Goal: Register for event/course

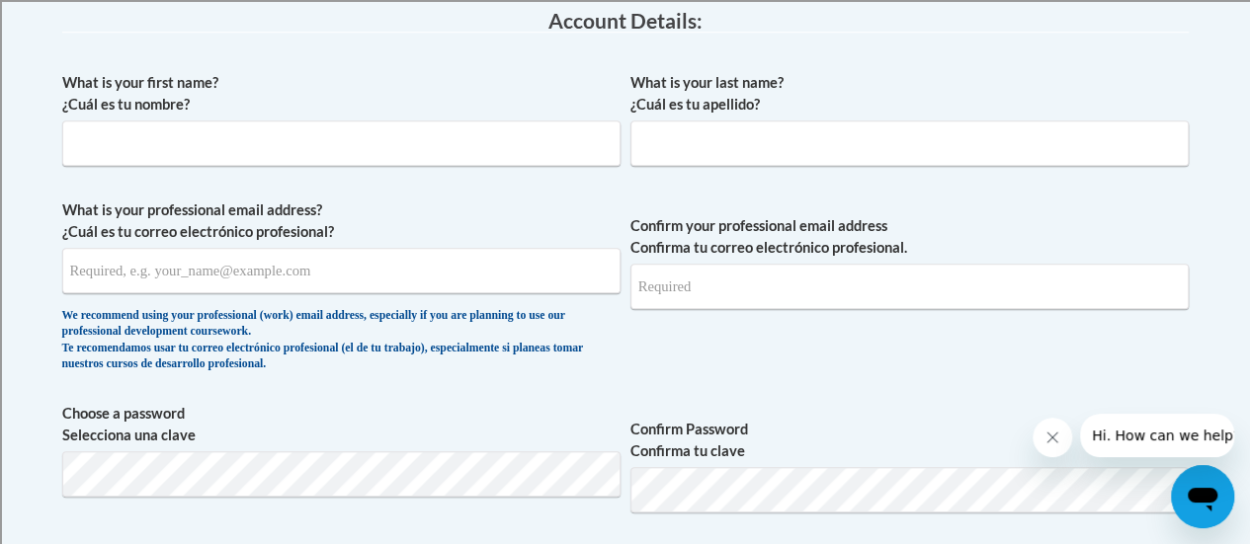
scroll to position [535, 0]
click at [319, 139] on input "What is your first name? ¿Cuál es tu nombre?" at bounding box center [341, 142] width 558 height 45
type input "Rebecca"
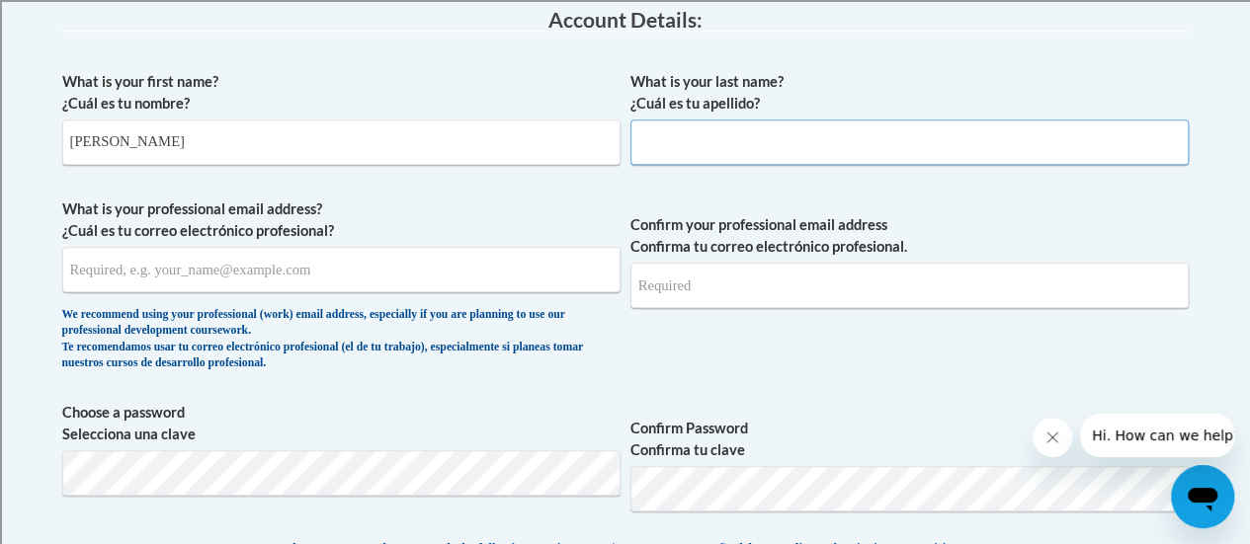
type input "Gonzalez"
type input "bjgetman@hotmail.com"
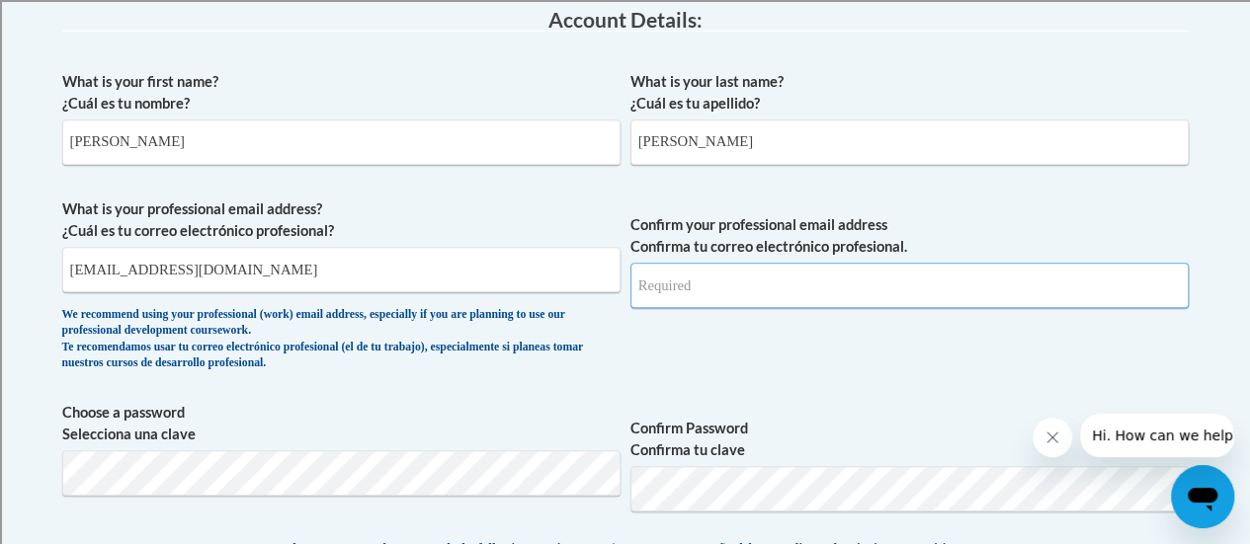
type input "bjgetman@hotmail.com"
click at [331, 279] on input "bjgetman@hotmail.com" at bounding box center [341, 269] width 558 height 45
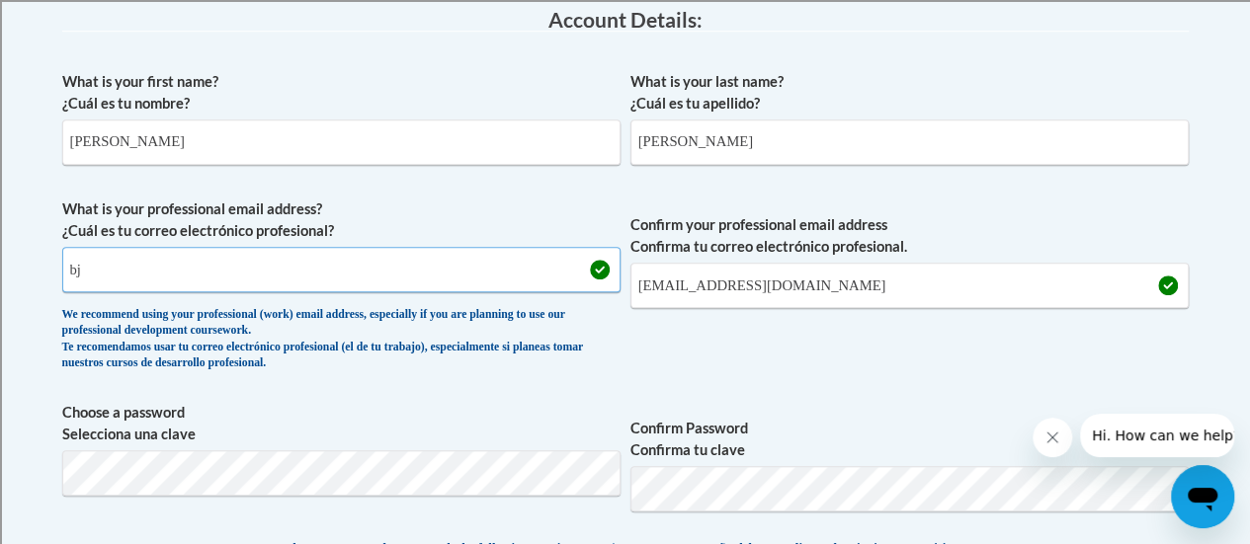
type input "b"
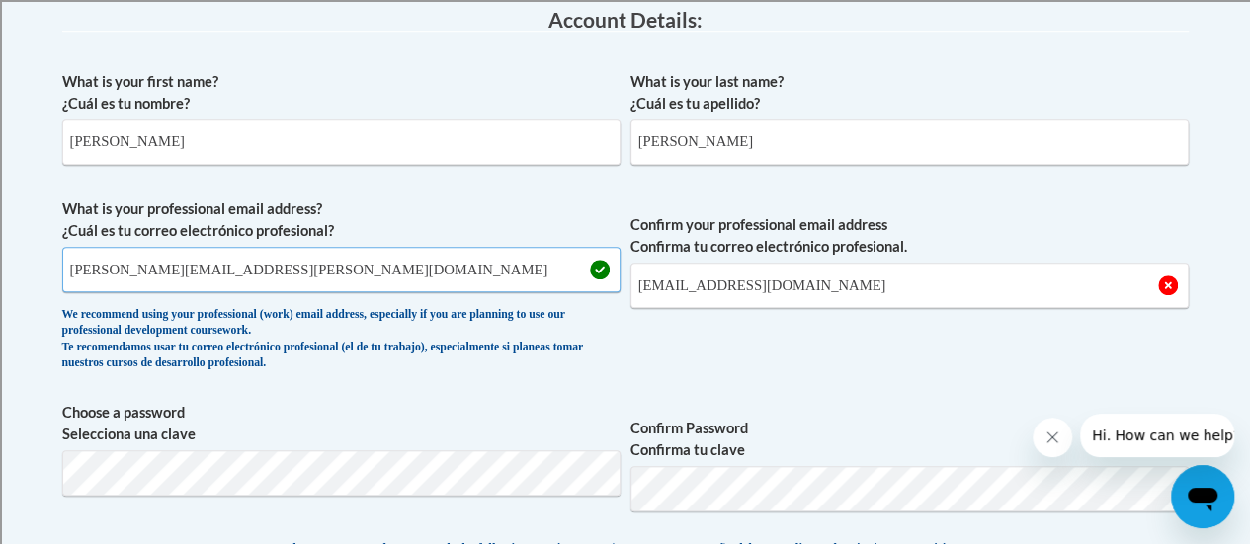
type input "rebecca.gonzalez@rusd.org"
click at [838, 287] on input "bjgetman@hotmail.com" at bounding box center [909, 285] width 558 height 45
type input "b"
type input "rebecca.gonzalez@rusd.org"
click at [456, 349] on div "We recommend using your professional (work) email address, especially if you ar…" at bounding box center [341, 339] width 558 height 65
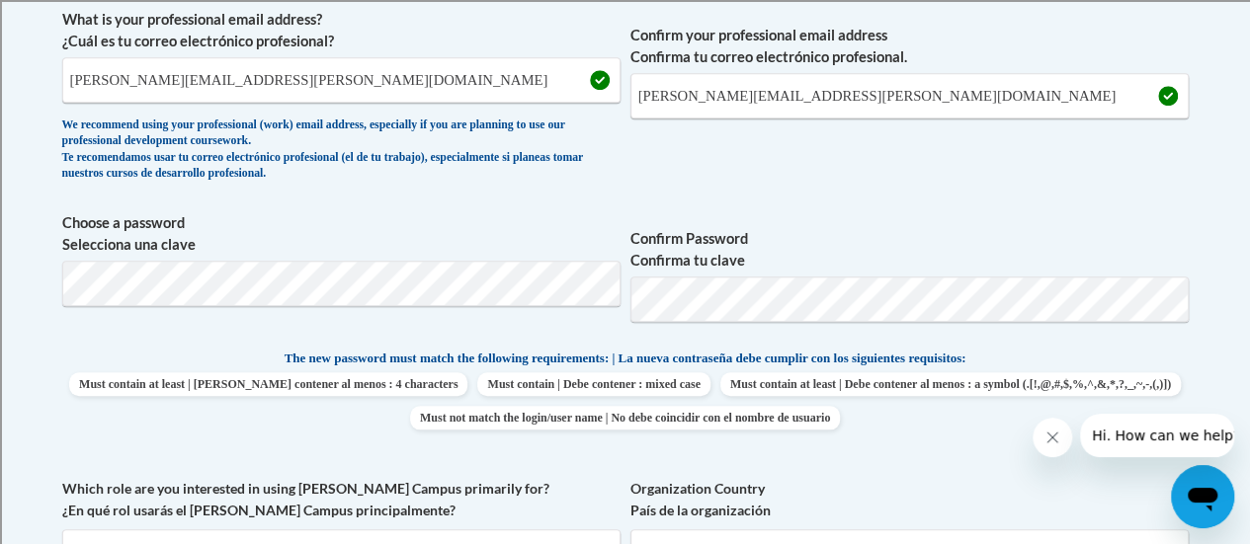
scroll to position [703, 0]
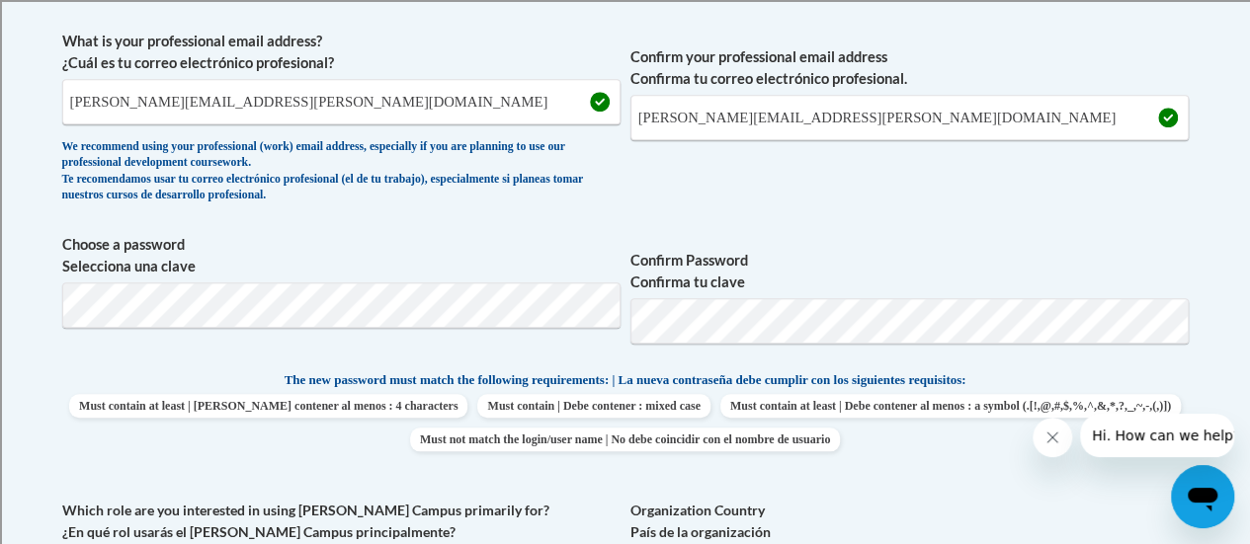
click at [1049, 440] on icon "Close message from company" at bounding box center [1052, 438] width 10 height 10
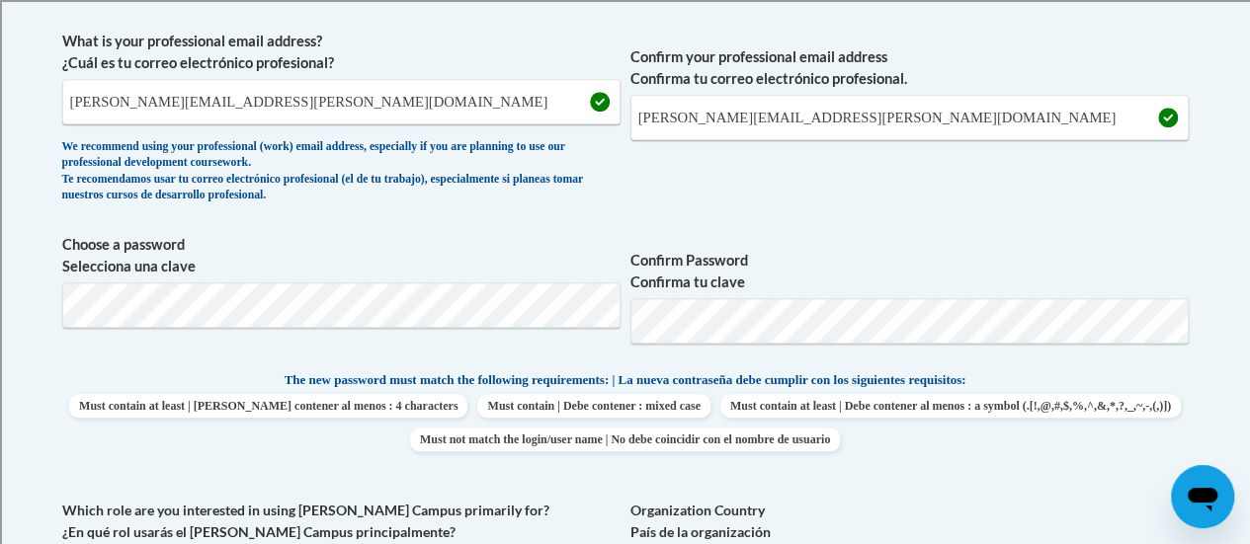
click at [407, 490] on div "What is your first name? ¿Cuál es tu nombre? Rebecca What is your last name? ¿C…" at bounding box center [625, 352] width 1126 height 918
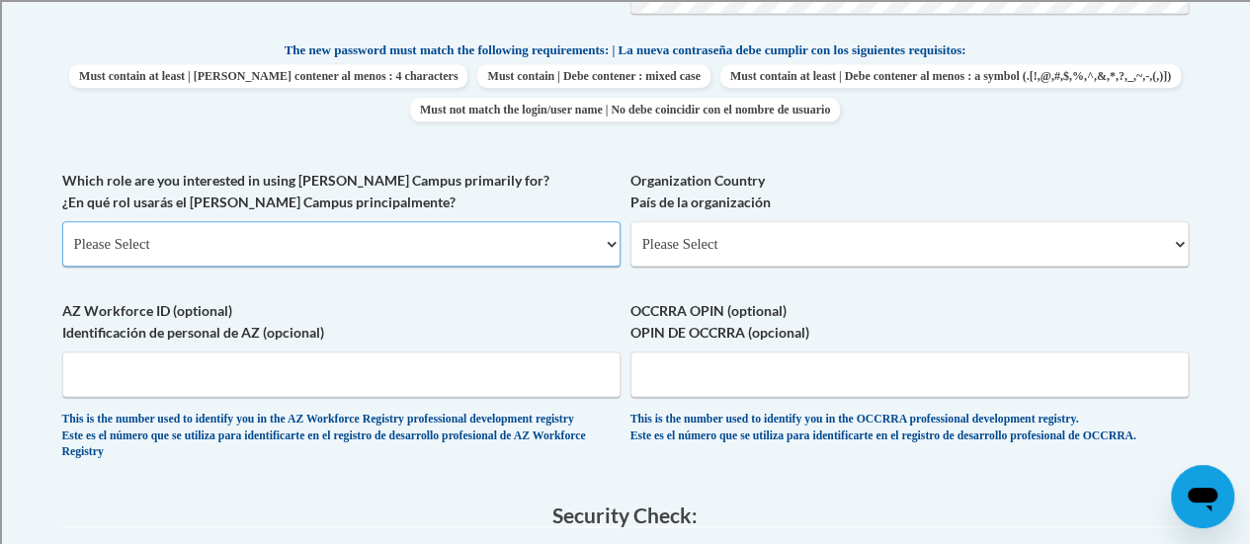
scroll to position [1045, 0]
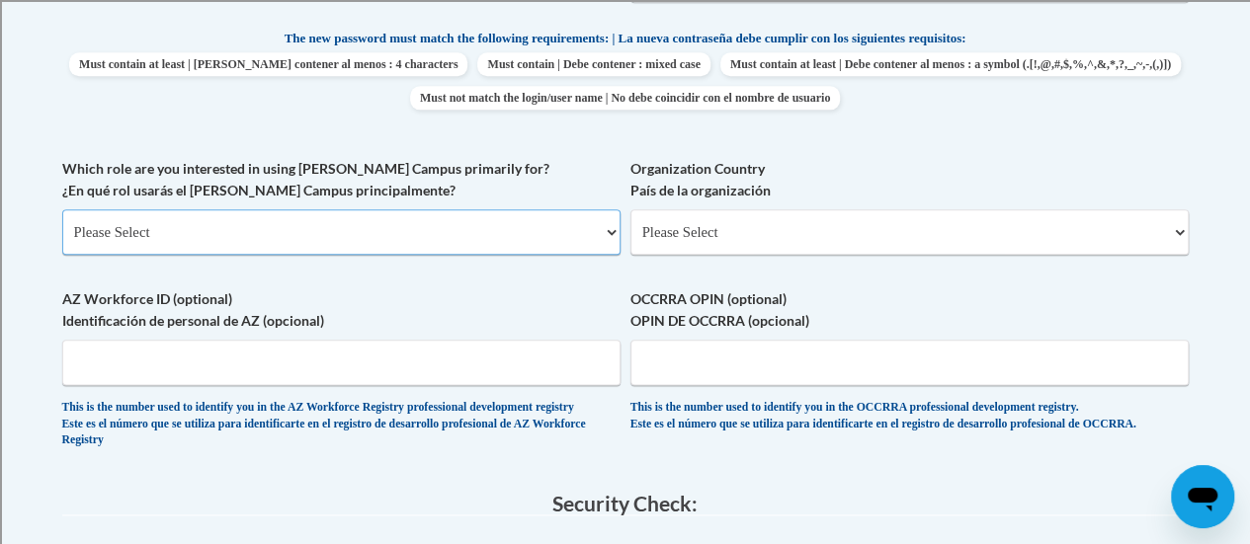
click at [320, 217] on select "Please Select College/University | Colegio/Universidad Community/Nonprofit Part…" at bounding box center [341, 231] width 558 height 45
select select "fbf2d438-af2f-41f8-98f1-81c410e29de3"
click at [62, 209] on select "Please Select College/University | Colegio/Universidad Community/Nonprofit Part…" at bounding box center [341, 231] width 558 height 45
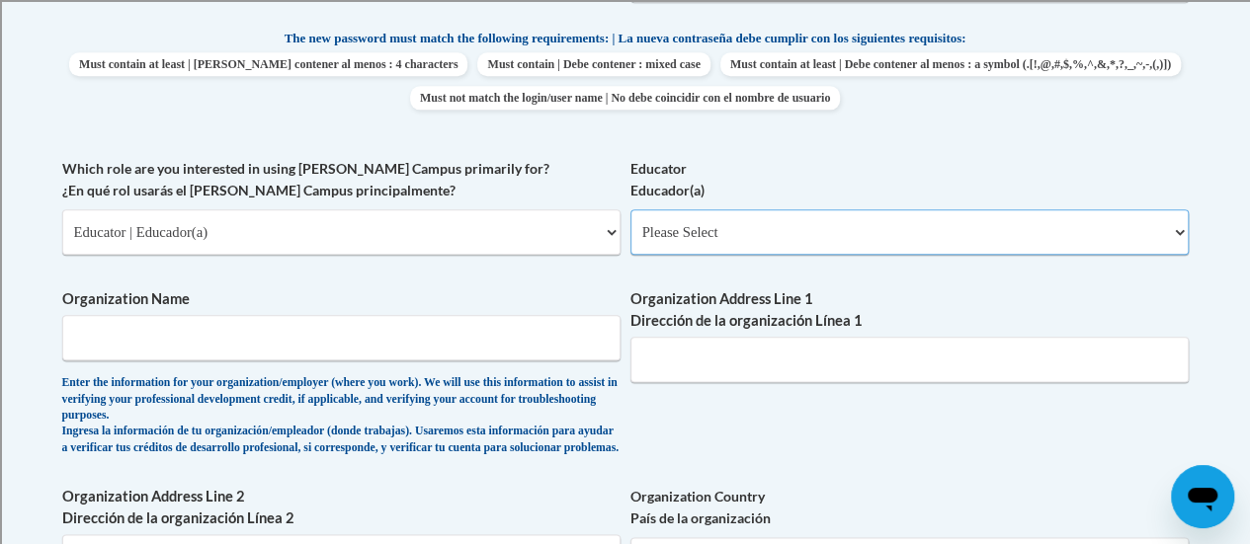
click at [739, 212] on select "Please Select Early Learning/Daycare Teacher/Family Home Care Provider | Maestr…" at bounding box center [909, 231] width 558 height 45
select select "8e40623d-54d0-45cd-9f92-5df65cd3f8cf"
click at [630, 209] on select "Please Select Early Learning/Daycare Teacher/Family Home Care Provider | Maestr…" at bounding box center [909, 231] width 558 height 45
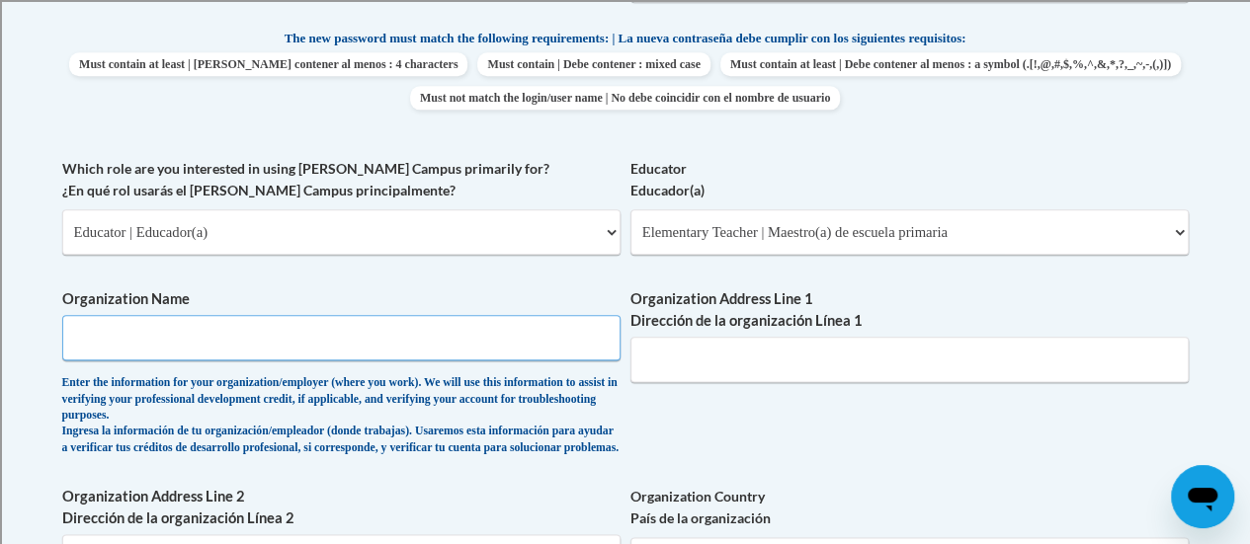
click at [253, 343] on input "Organization Name" at bounding box center [341, 337] width 558 height 45
type input "Racine Unified School District"
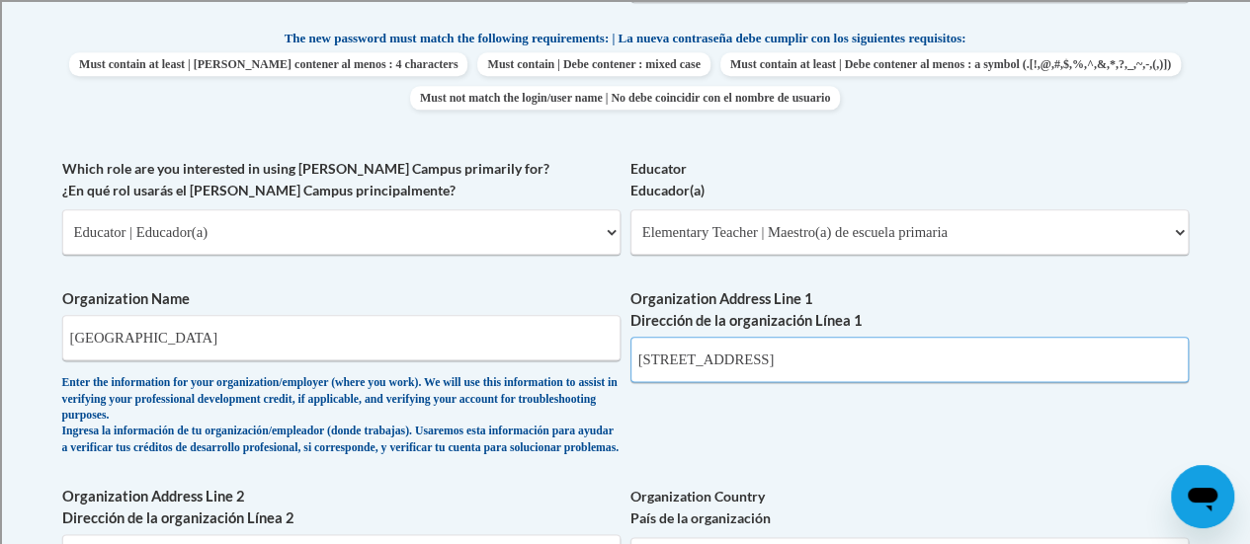
click at [800, 352] on input "4510 Republic Ave" at bounding box center [909, 359] width 558 height 45
type input "4"
type input "2"
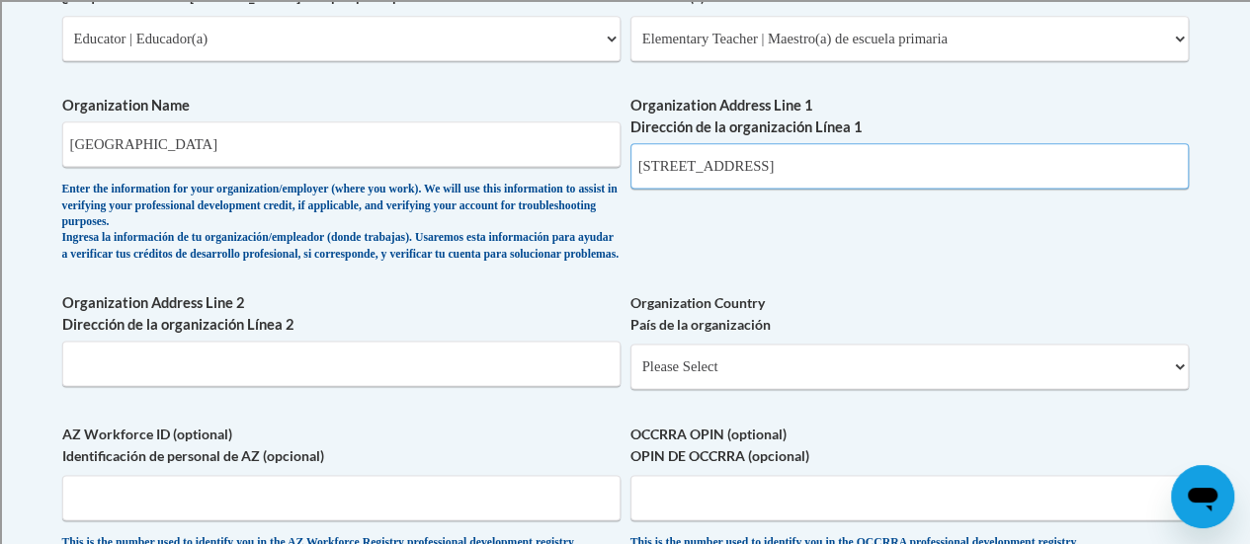
scroll to position [1241, 0]
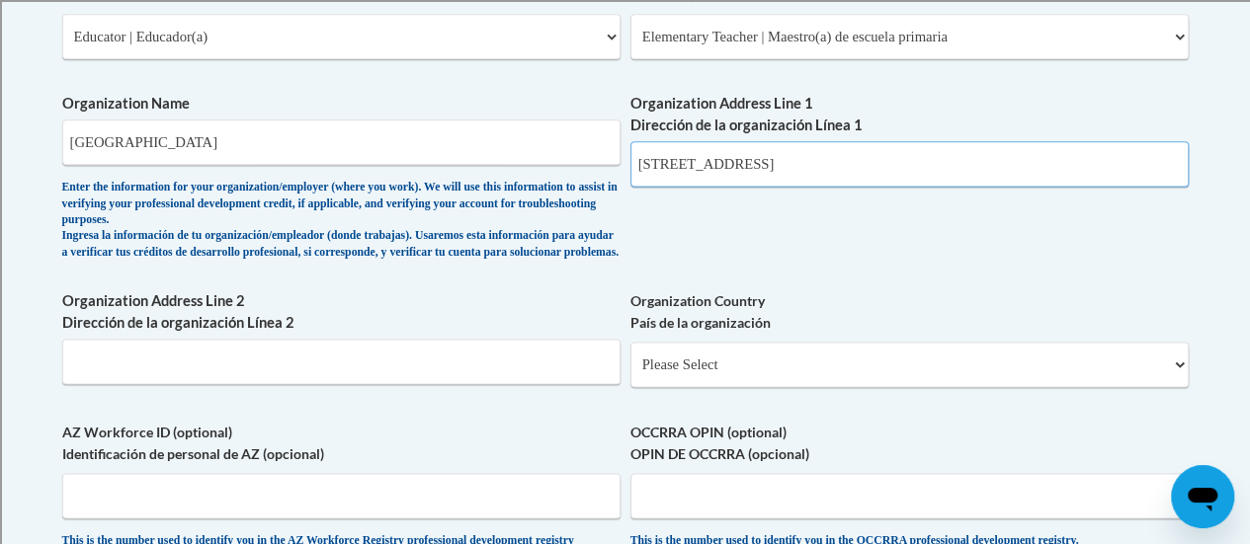
type input "3501 Kinzie Ave."
click at [692, 385] on select "Please Select United States | Estados Unidos Outside of the United States | Fue…" at bounding box center [909, 364] width 558 height 45
select select "ad49bcad-a171-4b2e-b99c-48b446064914"
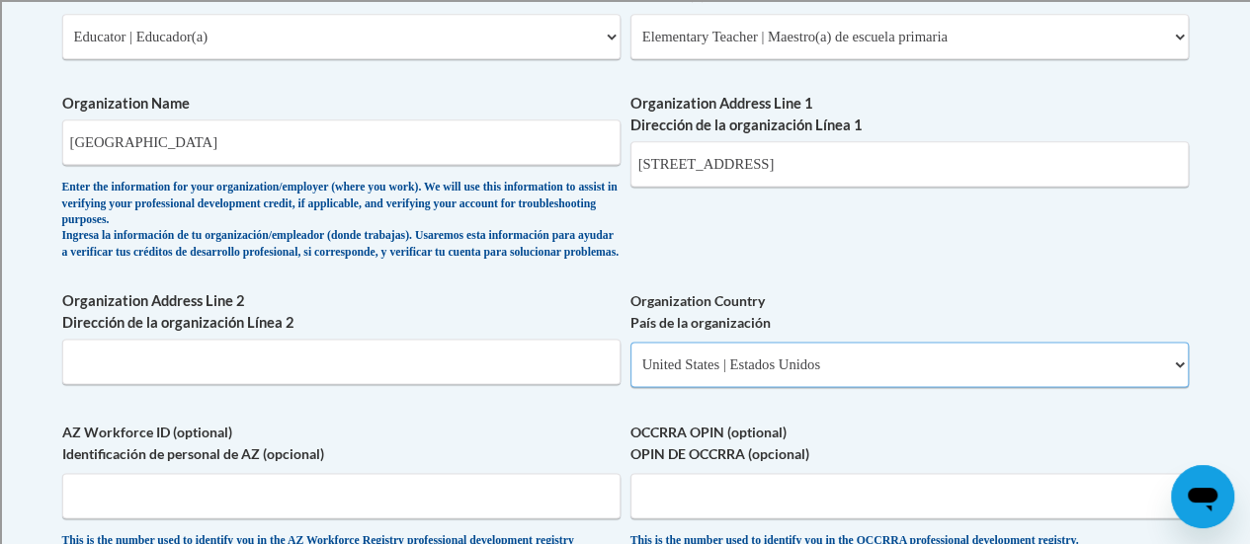
click at [630, 358] on select "Please Select United States | Estados Unidos Outside of the United States | Fue…" at bounding box center [909, 364] width 558 height 45
select select
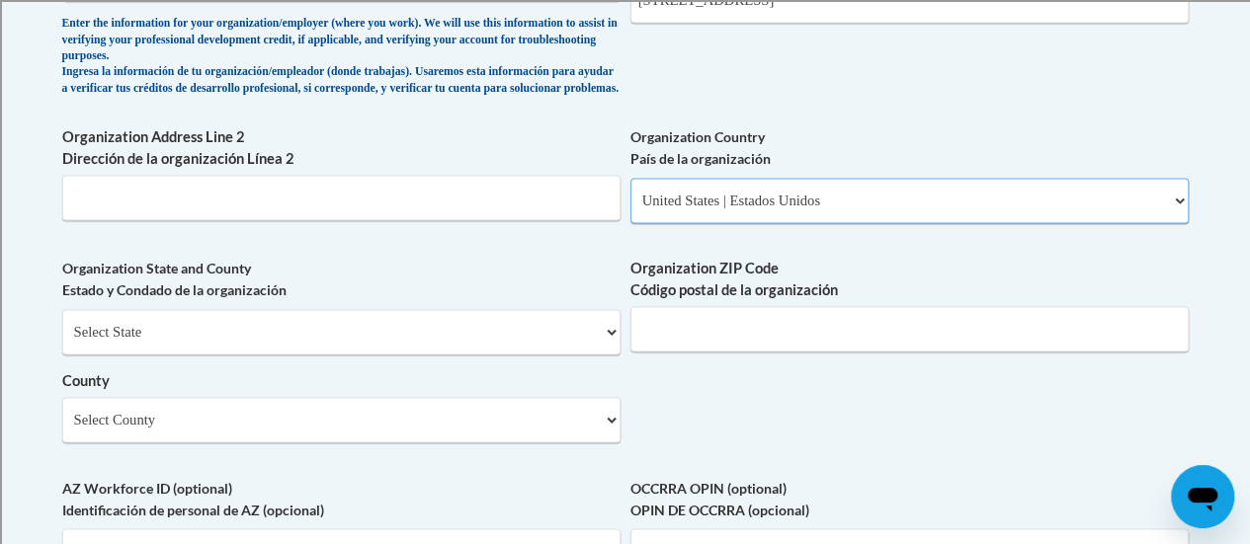
scroll to position [1409, 0]
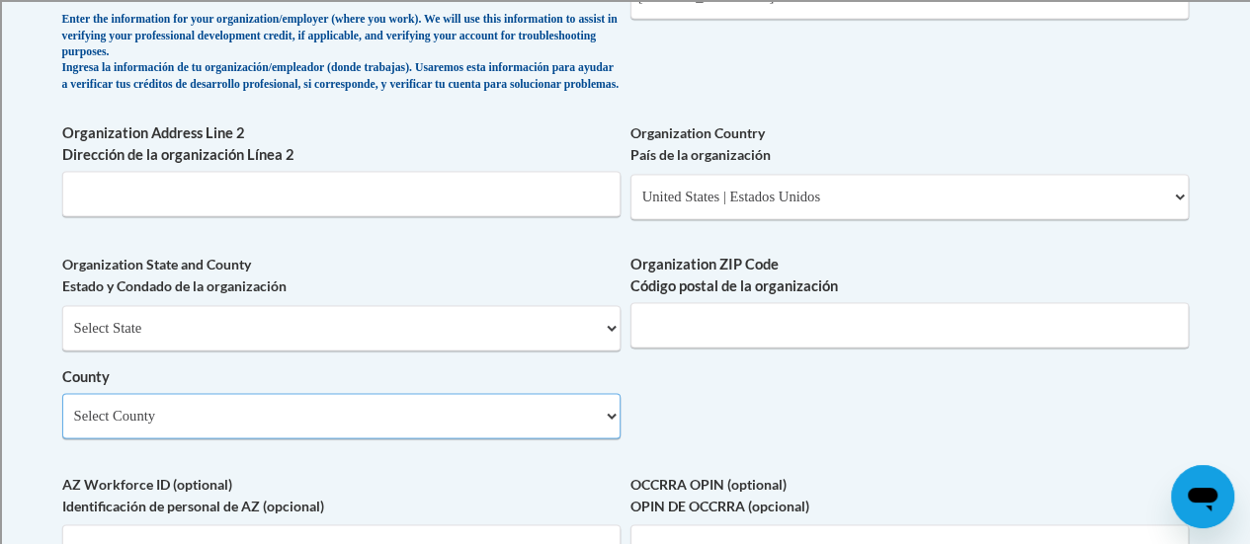
click at [618, 438] on select "Select County Adams Ashland Barron Bayfield Brown Buffalo Burnett Calumet Chipp…" at bounding box center [341, 415] width 558 height 45
select select "Racine"
click at [62, 408] on select "Select County Adams Ashland Barron Bayfield Brown Buffalo Burnett Calumet Chipp…" at bounding box center [341, 415] width 558 height 45
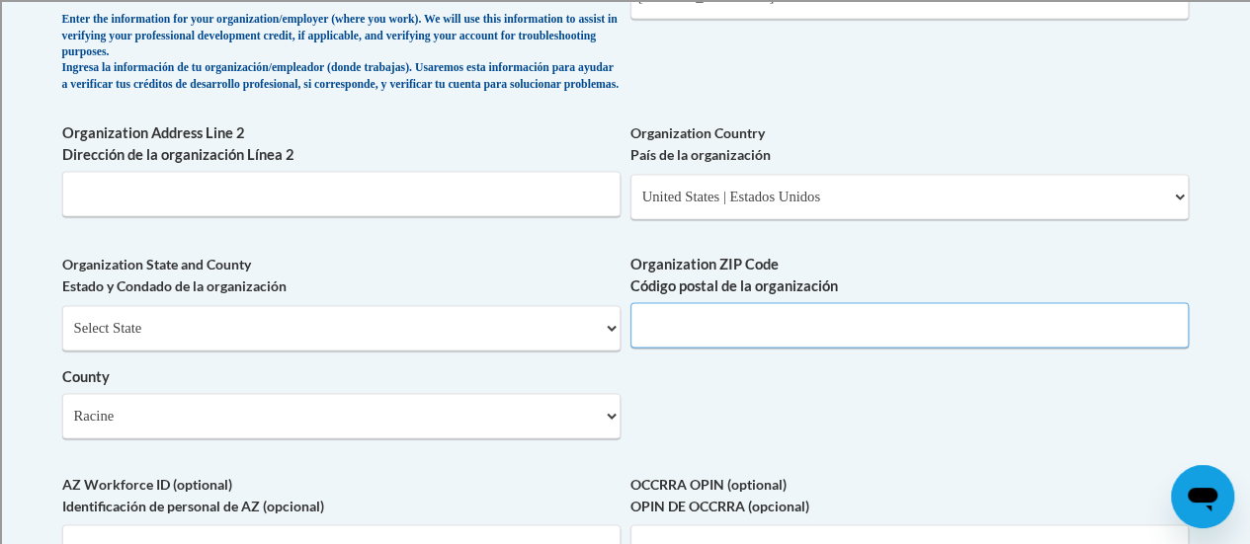
click at [731, 347] on input "Organization ZIP Code Código postal de la organización" at bounding box center [909, 324] width 558 height 45
type input "53405"
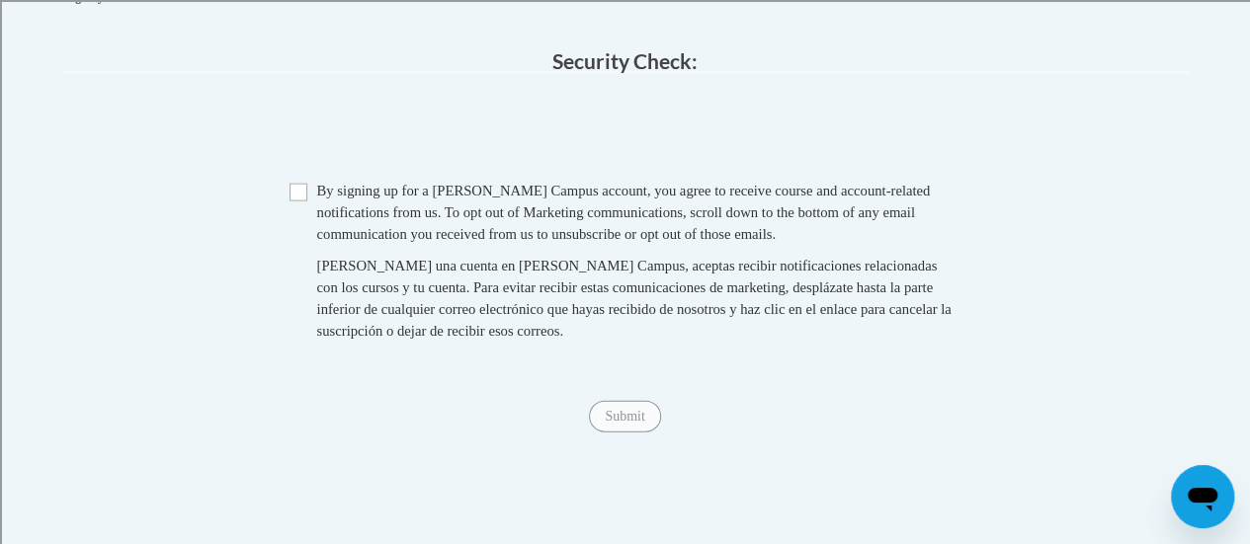
scroll to position [2031, 0]
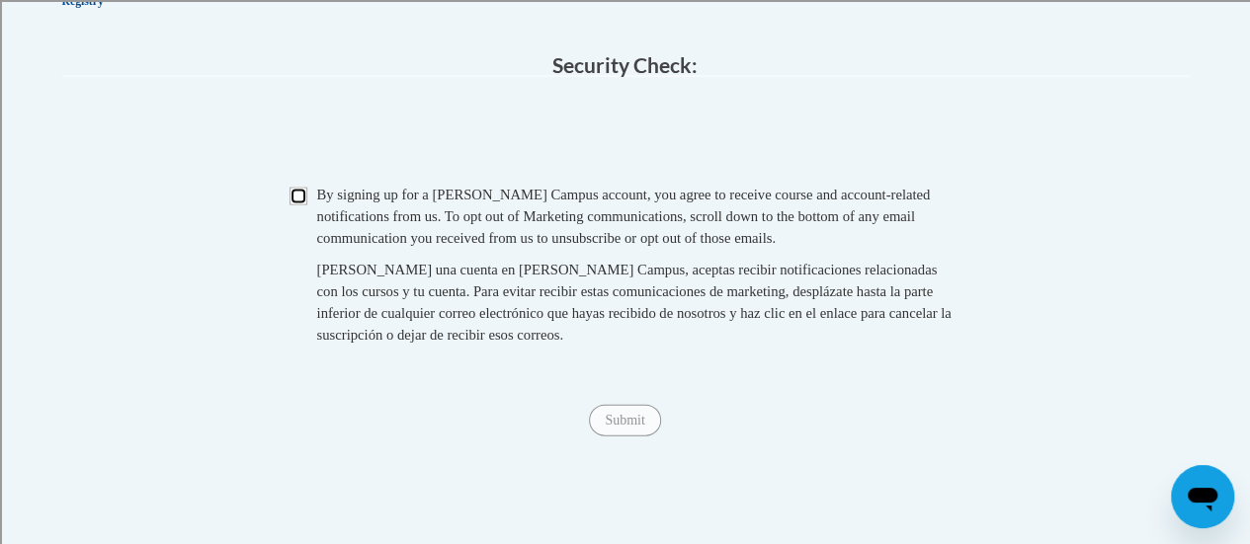
click at [295, 205] on input "Checkbox" at bounding box center [298, 197] width 18 height 18
checkbox input "true"
click at [619, 437] on input "Submit" at bounding box center [624, 421] width 71 height 32
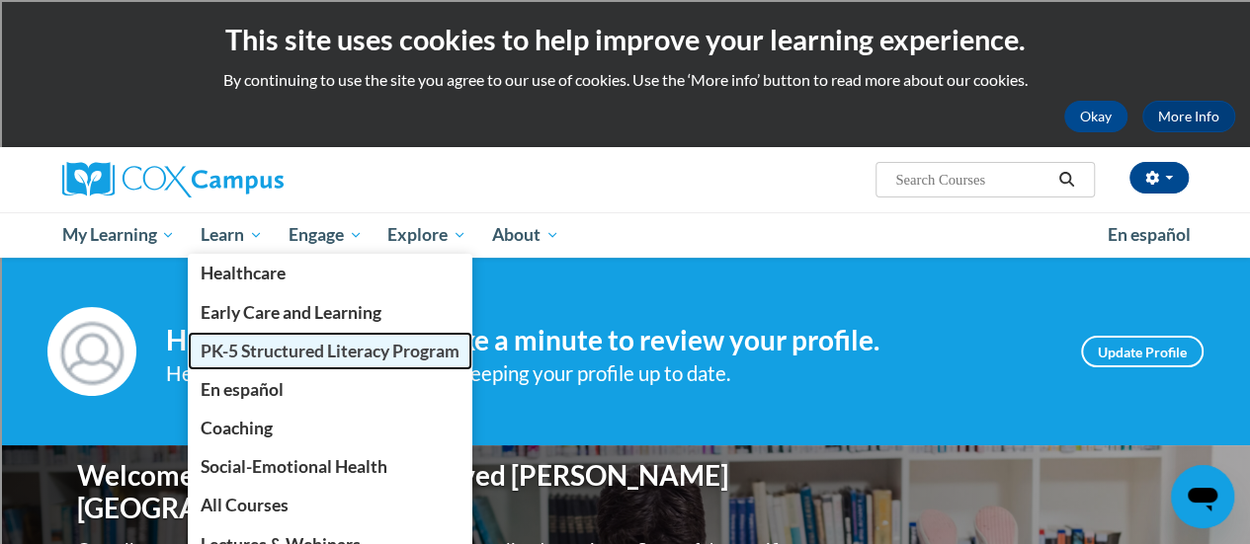
click at [241, 355] on span "PK-5 Structured Literacy Program" at bounding box center [330, 351] width 259 height 21
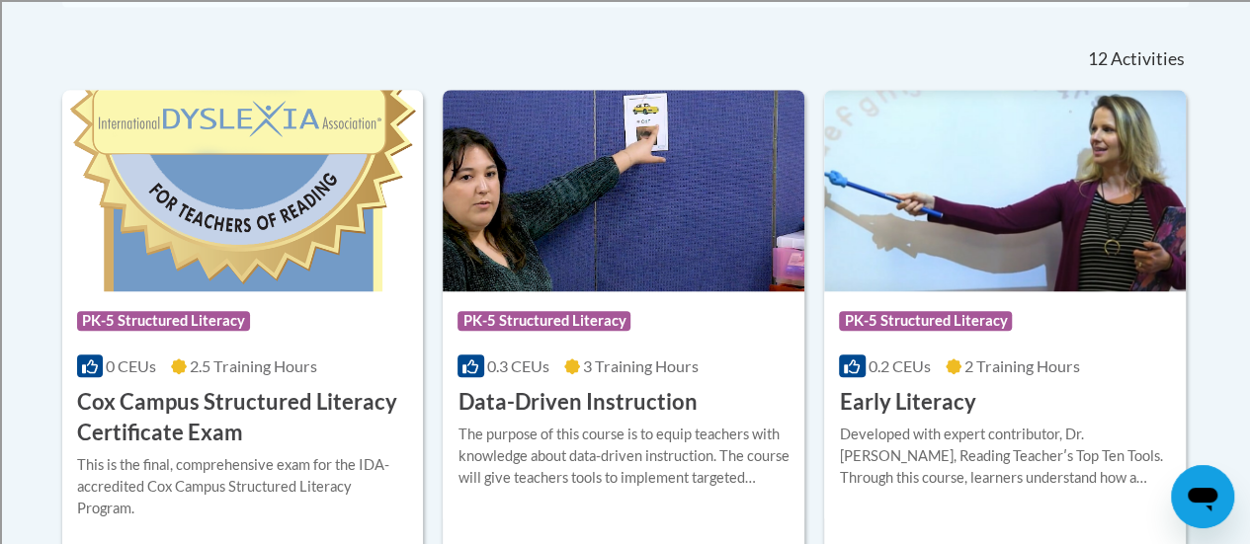
scroll to position [819, 0]
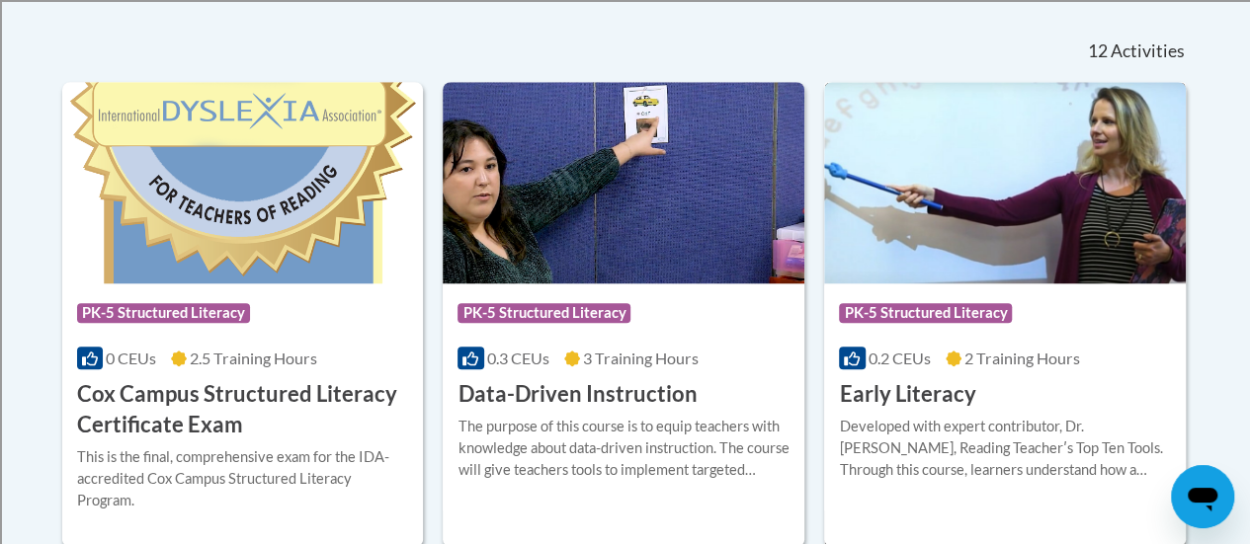
click at [954, 272] on img at bounding box center [1005, 183] width 362 height 202
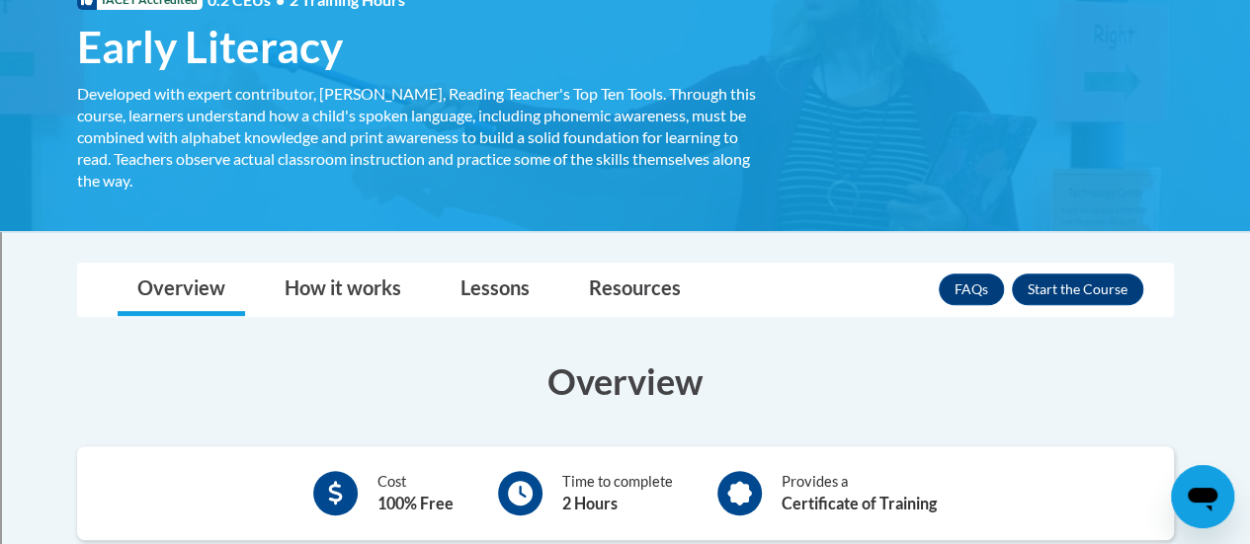
scroll to position [328, 0]
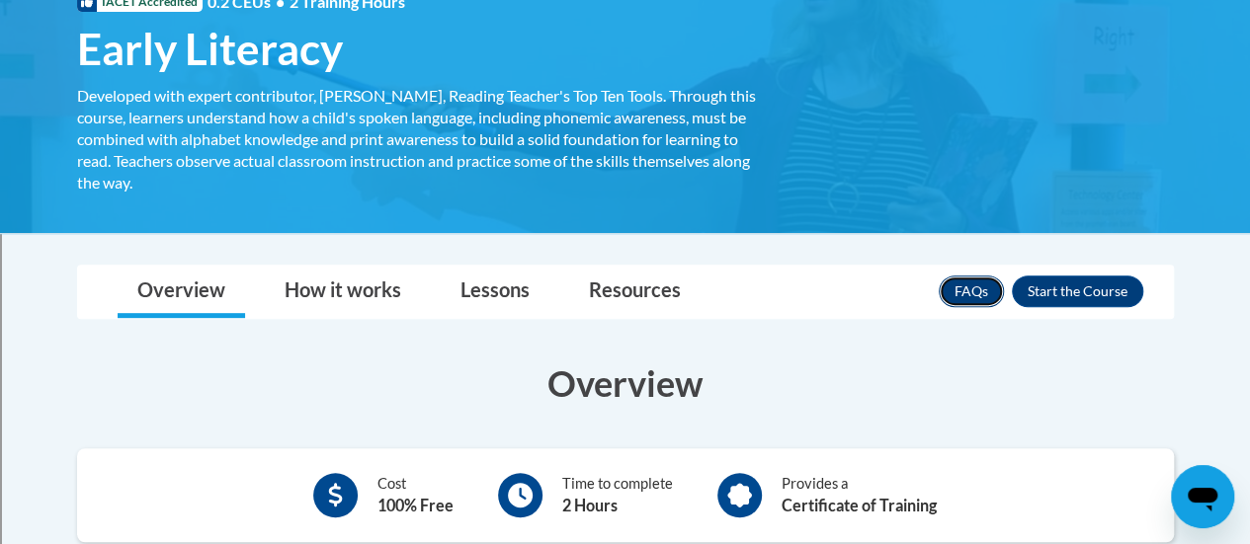
click at [964, 293] on link "FAQs" at bounding box center [971, 292] width 65 height 32
click at [1053, 293] on button "Enroll" at bounding box center [1077, 292] width 131 height 32
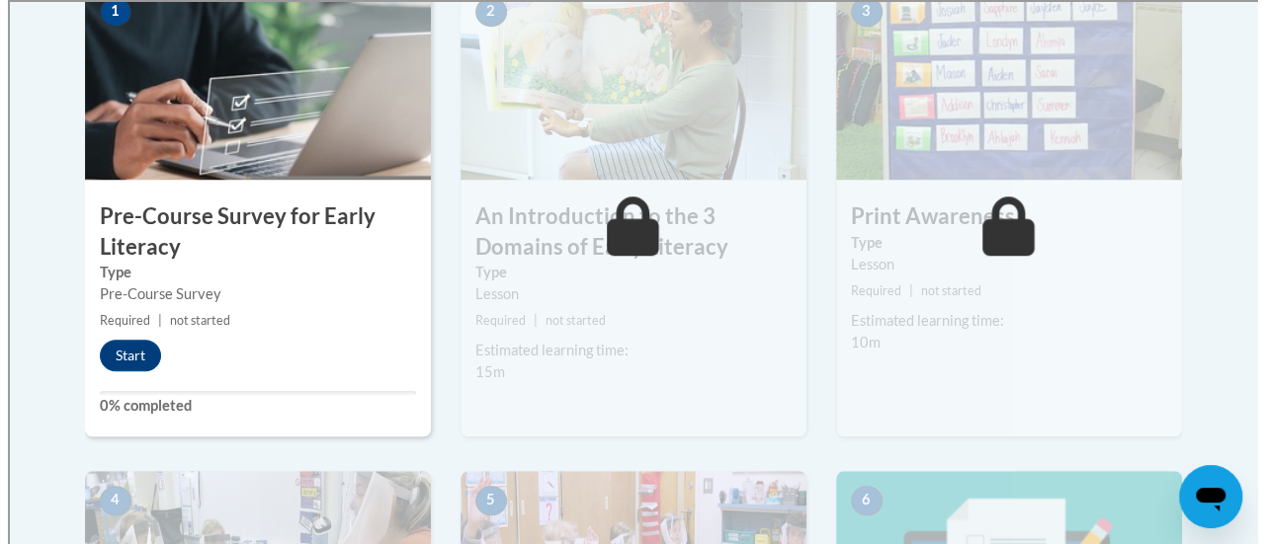
scroll to position [690, 0]
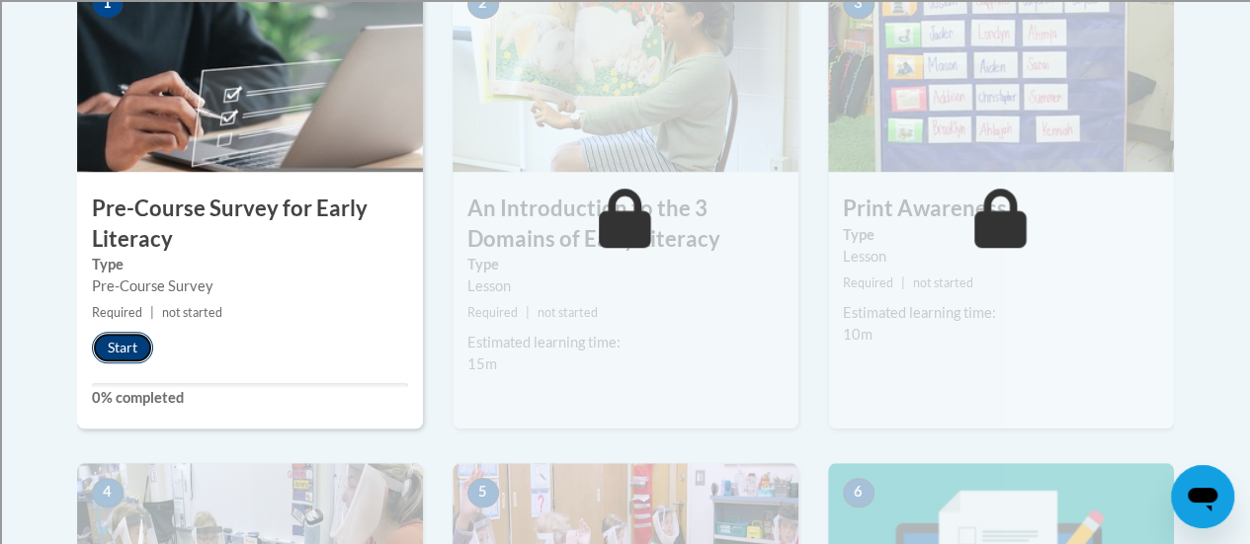
click at [139, 345] on button "Start" at bounding box center [122, 348] width 61 height 32
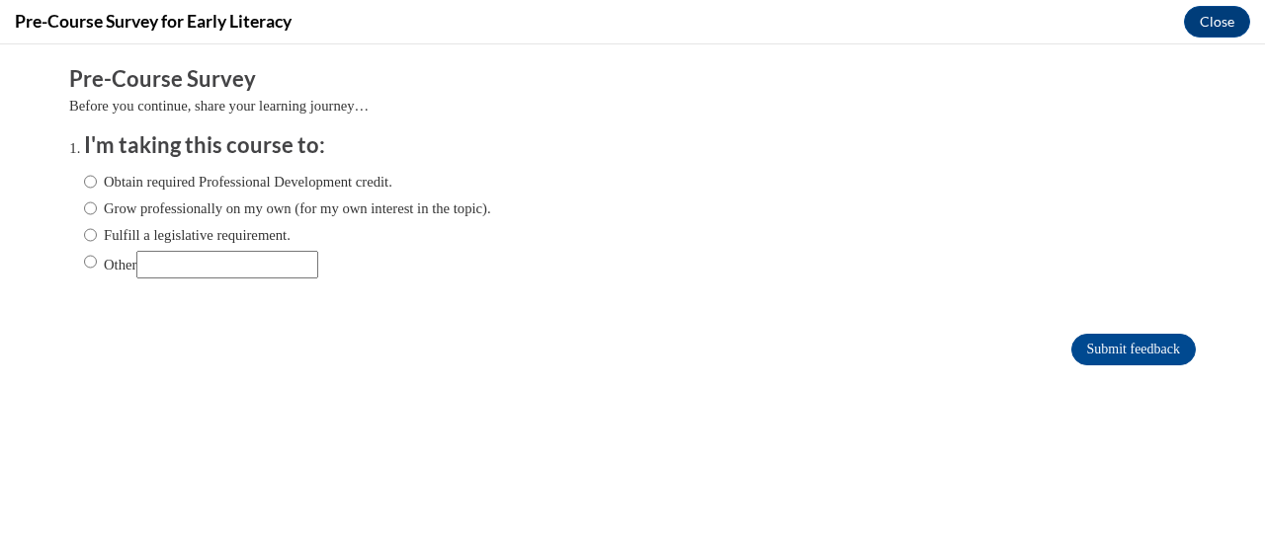
scroll to position [0, 0]
click at [84, 264] on input "Other" at bounding box center [90, 262] width 13 height 22
radio input "true"
click at [156, 268] on input "Other" at bounding box center [227, 265] width 182 height 28
click at [1071, 355] on input "Submit feedback" at bounding box center [1133, 350] width 124 height 32
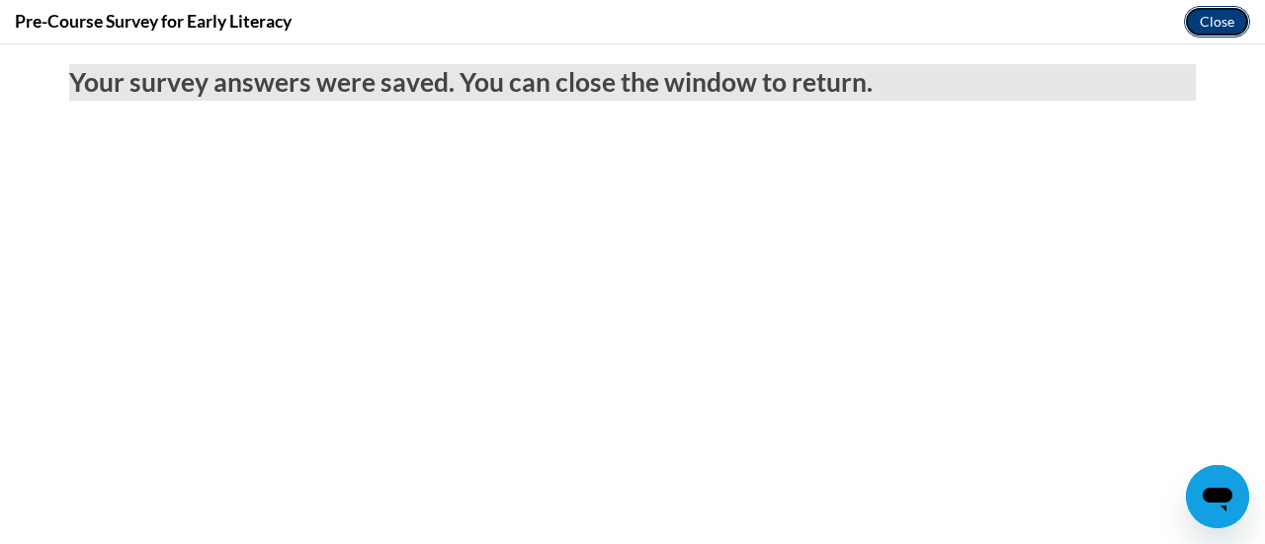
click at [1200, 29] on button "Close" at bounding box center [1217, 22] width 66 height 32
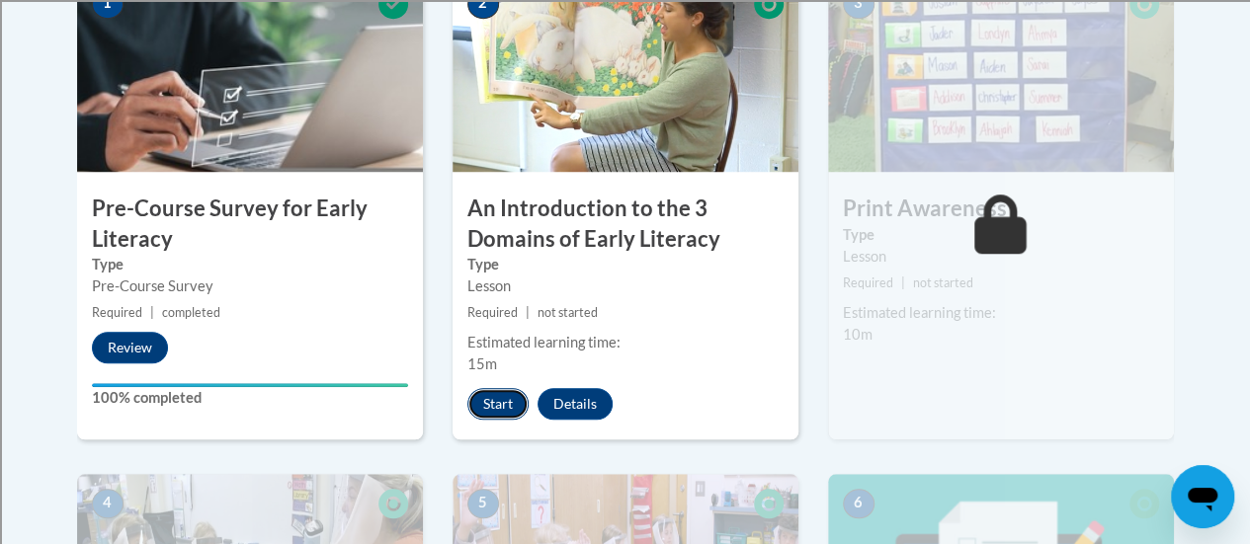
click at [480, 399] on button "Start" at bounding box center [497, 404] width 61 height 32
